Goal: Task Accomplishment & Management: Manage account settings

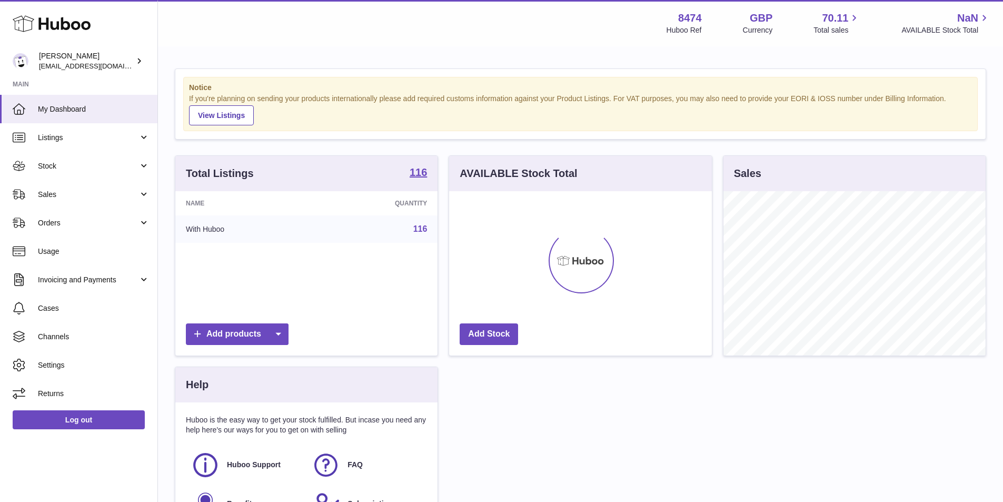
scroll to position [164, 263]
click at [66, 194] on span "Sales" at bounding box center [88, 195] width 101 height 10
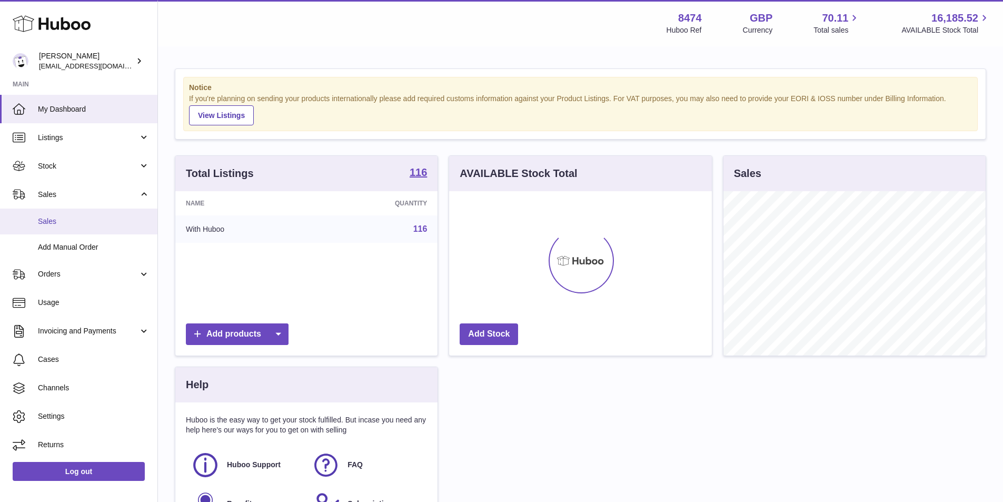
click at [61, 212] on link "Sales" at bounding box center [78, 222] width 157 height 26
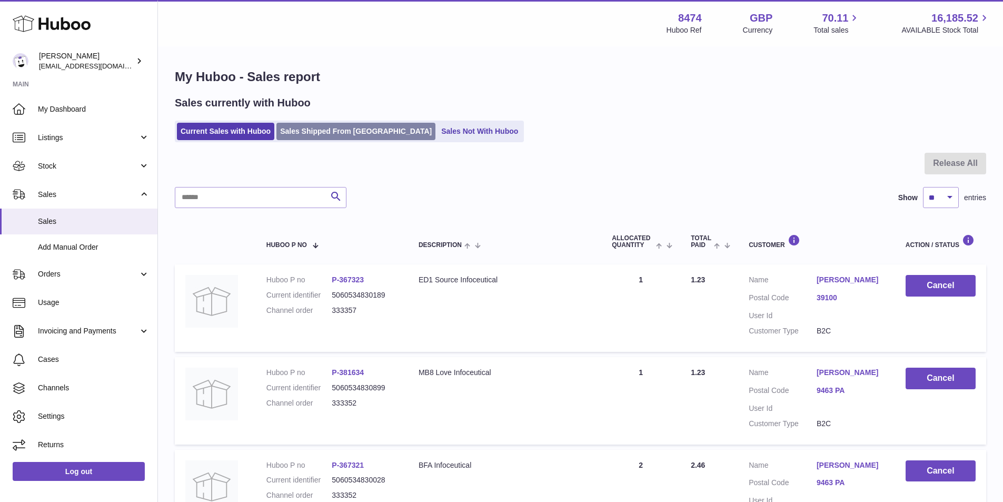
click at [315, 126] on link "Sales Shipped From [GEOGRAPHIC_DATA]" at bounding box center [355, 131] width 159 height 17
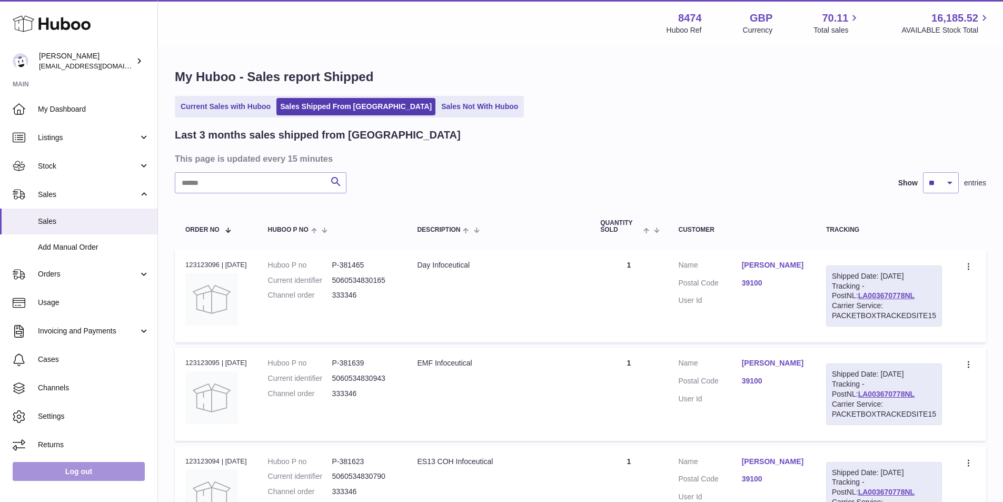
click at [84, 471] on link "Log out" at bounding box center [79, 471] width 132 height 19
